Goal: Transaction & Acquisition: Purchase product/service

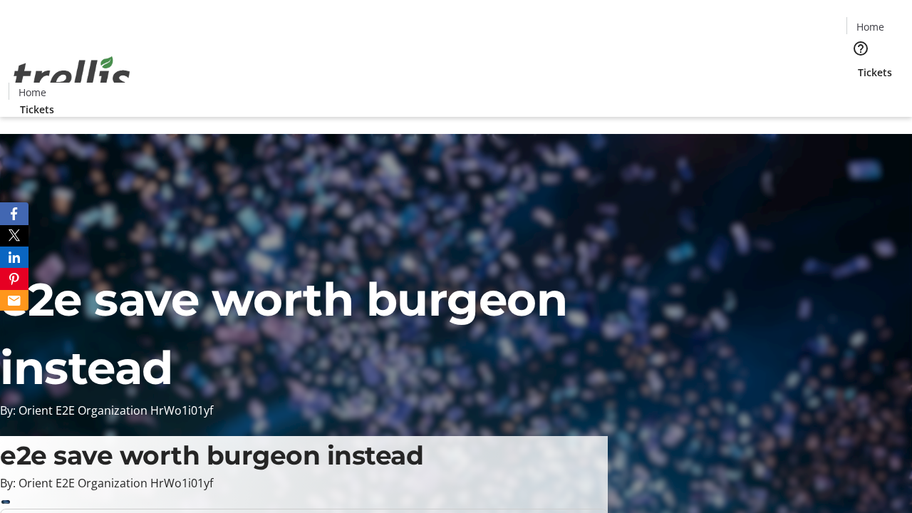
click at [858, 65] on span "Tickets" at bounding box center [875, 72] width 34 height 15
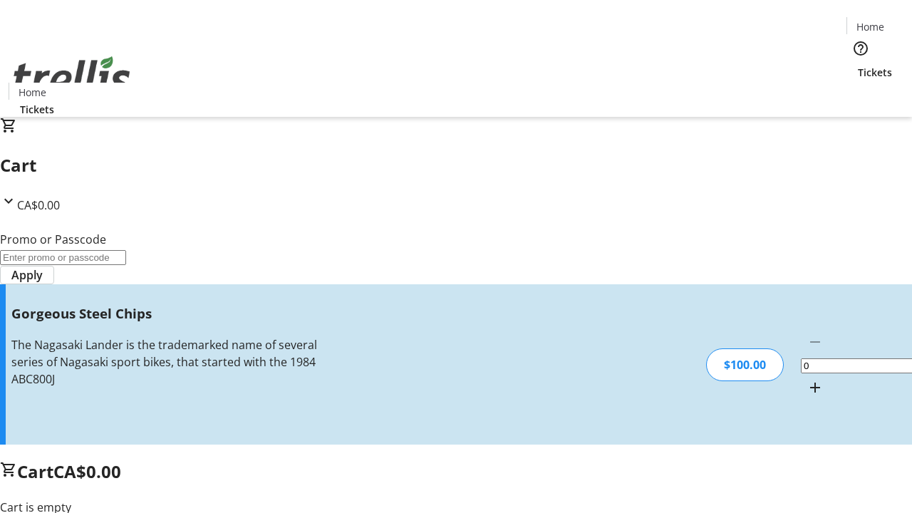
click at [807, 379] on mat-icon "Increment by one" at bounding box center [815, 387] width 17 height 17
type input "1"
type input "FREE"
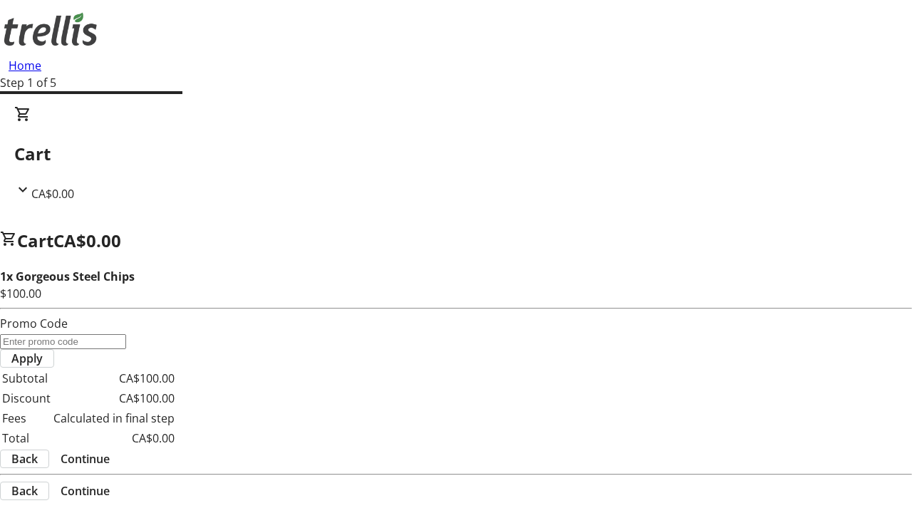
click at [110, 450] on span "Continue" at bounding box center [85, 458] width 49 height 17
